Goal: Transaction & Acquisition: Purchase product/service

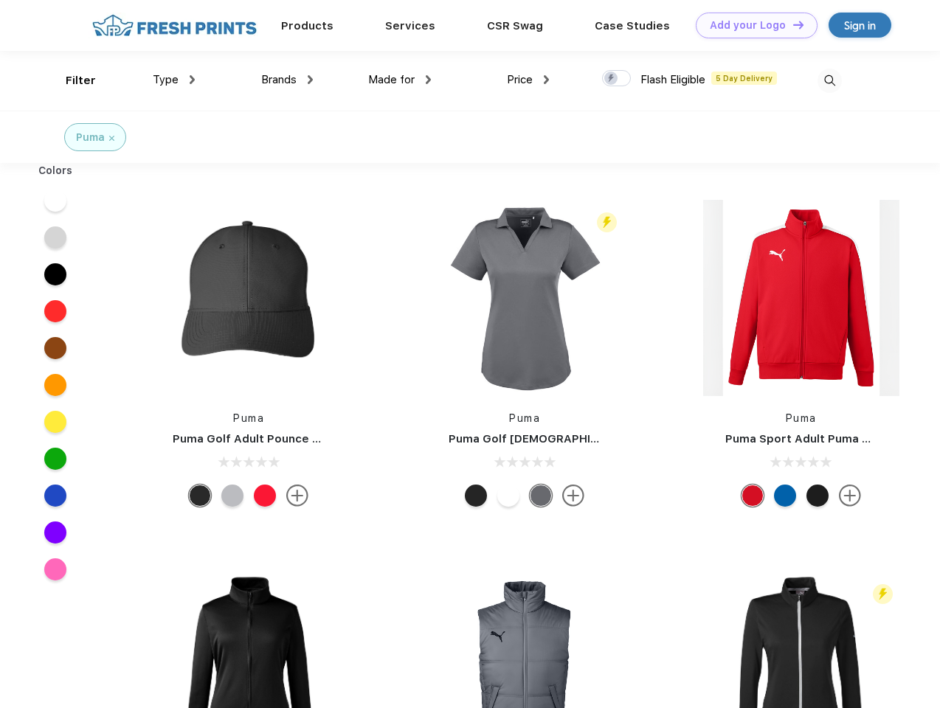
click at [751, 25] on link "Add your Logo Design Tool" at bounding box center [757, 26] width 122 height 26
click at [0, 0] on div "Design Tool" at bounding box center [0, 0] width 0 height 0
click at [791, 24] on link "Add your Logo Design Tool" at bounding box center [757, 26] width 122 height 26
click at [71, 80] on div "Filter" at bounding box center [81, 80] width 30 height 17
click at [174, 80] on span "Type" at bounding box center [166, 79] width 26 height 13
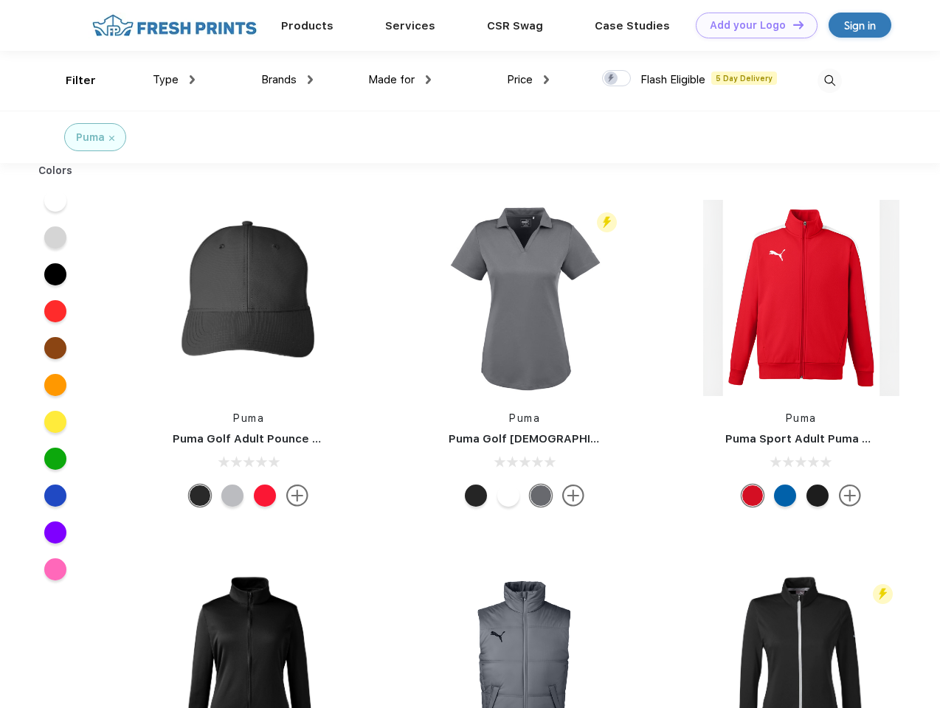
click at [287, 80] on span "Brands" at bounding box center [278, 79] width 35 height 13
click at [400, 80] on span "Made for" at bounding box center [391, 79] width 46 height 13
click at [528, 80] on span "Price" at bounding box center [520, 79] width 26 height 13
click at [617, 79] on div at bounding box center [616, 78] width 29 height 16
click at [611, 79] on input "checkbox" at bounding box center [607, 74] width 10 height 10
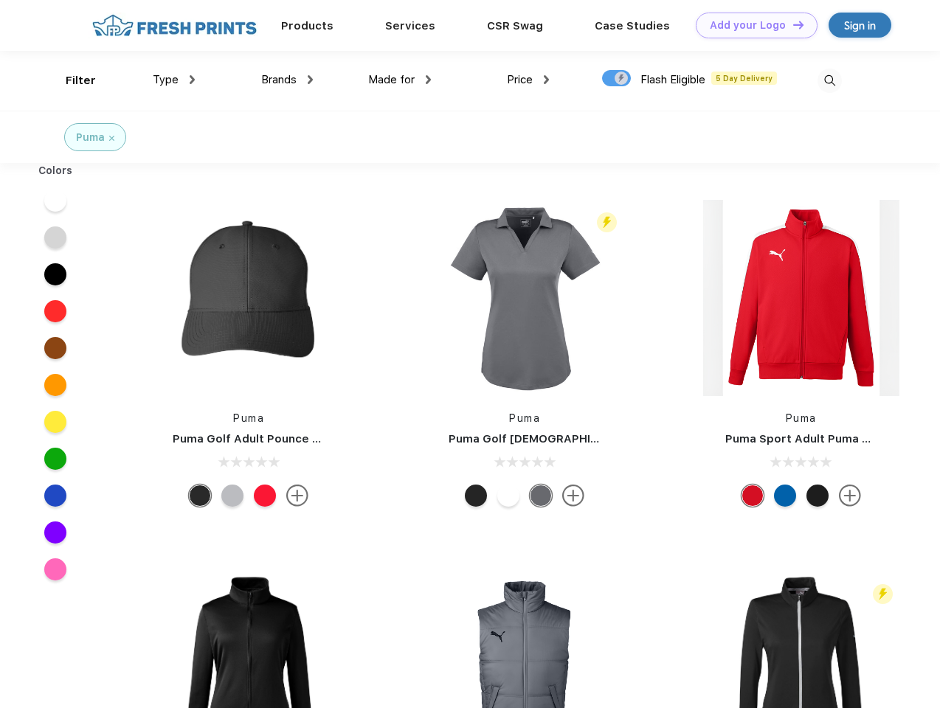
click at [829, 80] on img at bounding box center [829, 81] width 24 height 24
